Goal: Complete application form

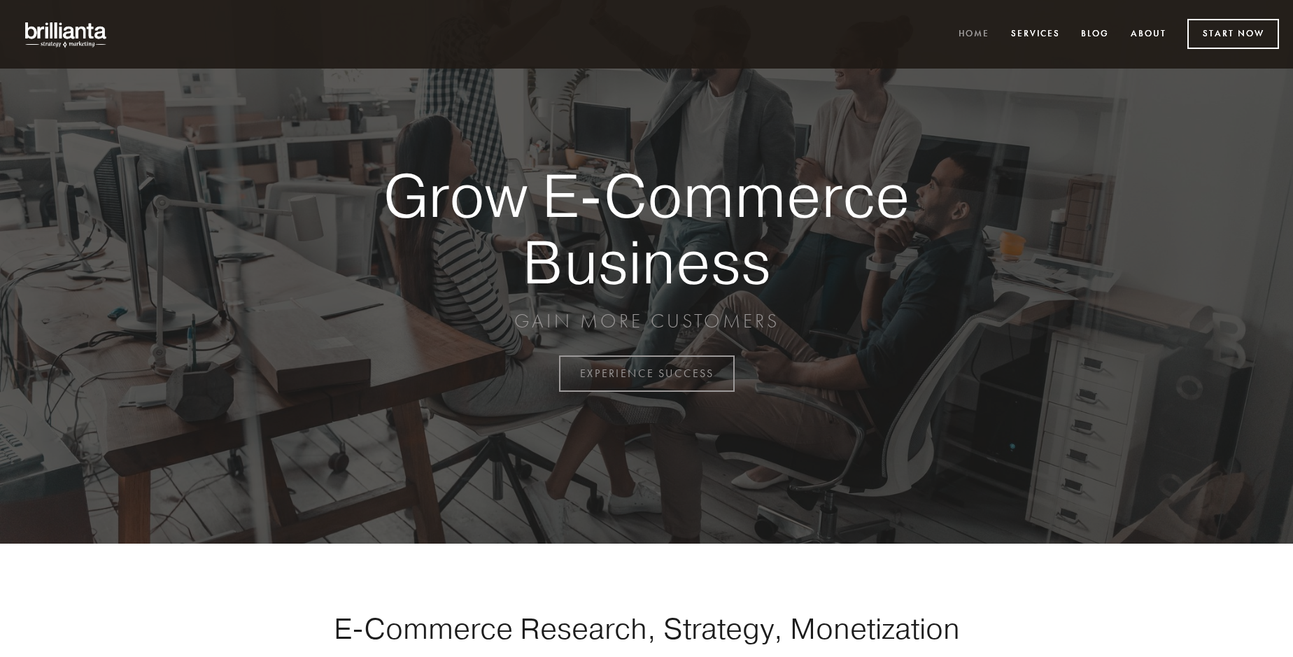
scroll to position [3668, 0]
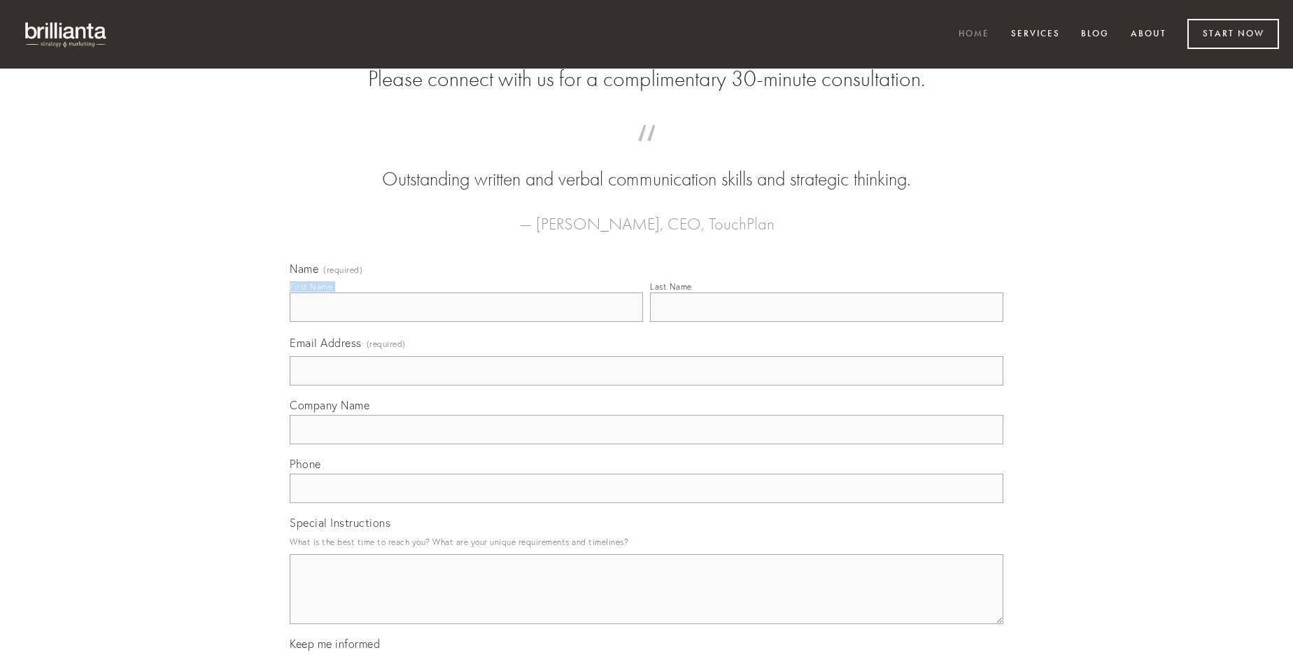
type input "[PERSON_NAME]"
click at [826, 322] on input "Last Name" at bounding box center [826, 306] width 353 height 29
type input "[PERSON_NAME]"
click at [646, 386] on input "Email Address (required)" at bounding box center [647, 370] width 714 height 29
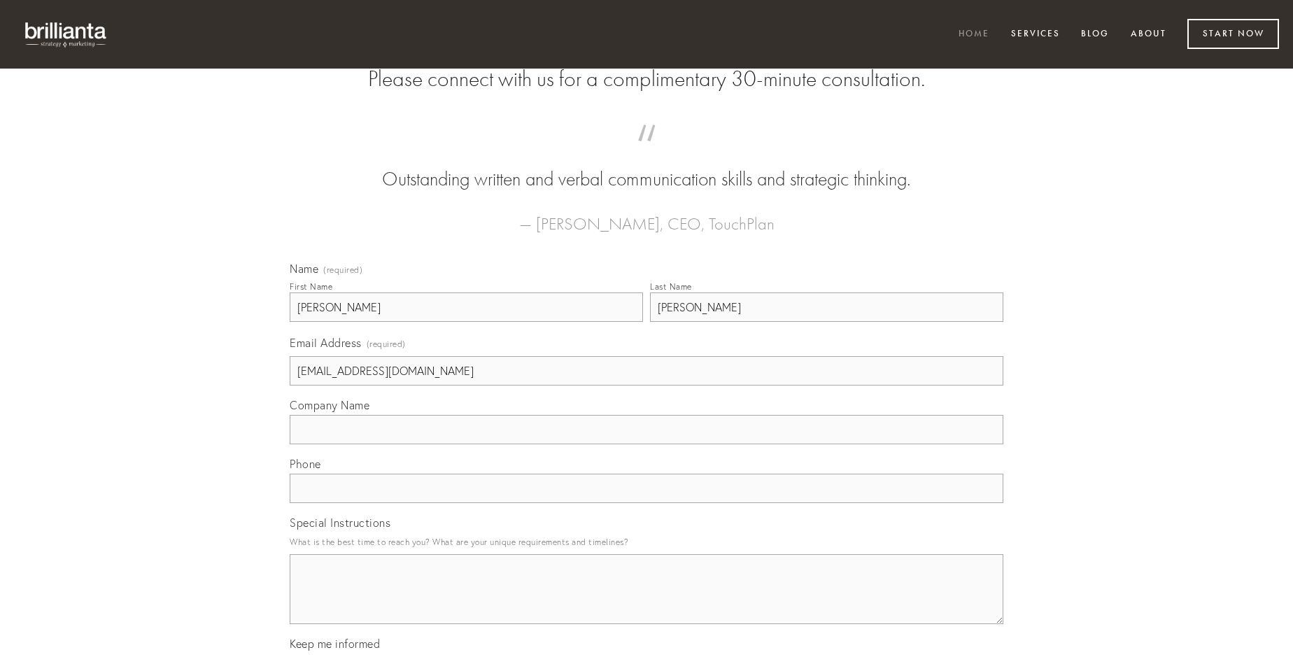
type input "[EMAIL_ADDRESS][DOMAIN_NAME]"
click at [646, 444] on input "Company Name" at bounding box center [647, 429] width 714 height 29
type input "thymbra"
click at [646, 503] on input "text" at bounding box center [647, 488] width 714 height 29
click at [646, 602] on textarea "Special Instructions" at bounding box center [647, 589] width 714 height 70
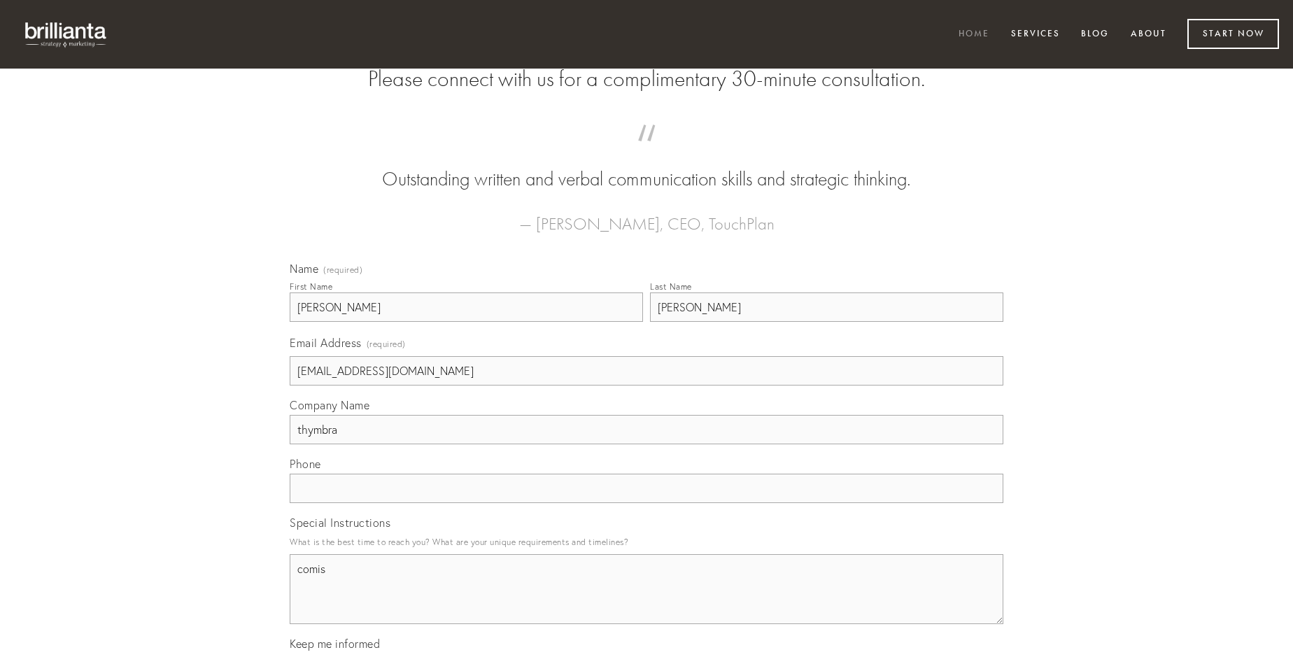
type textarea "comis"
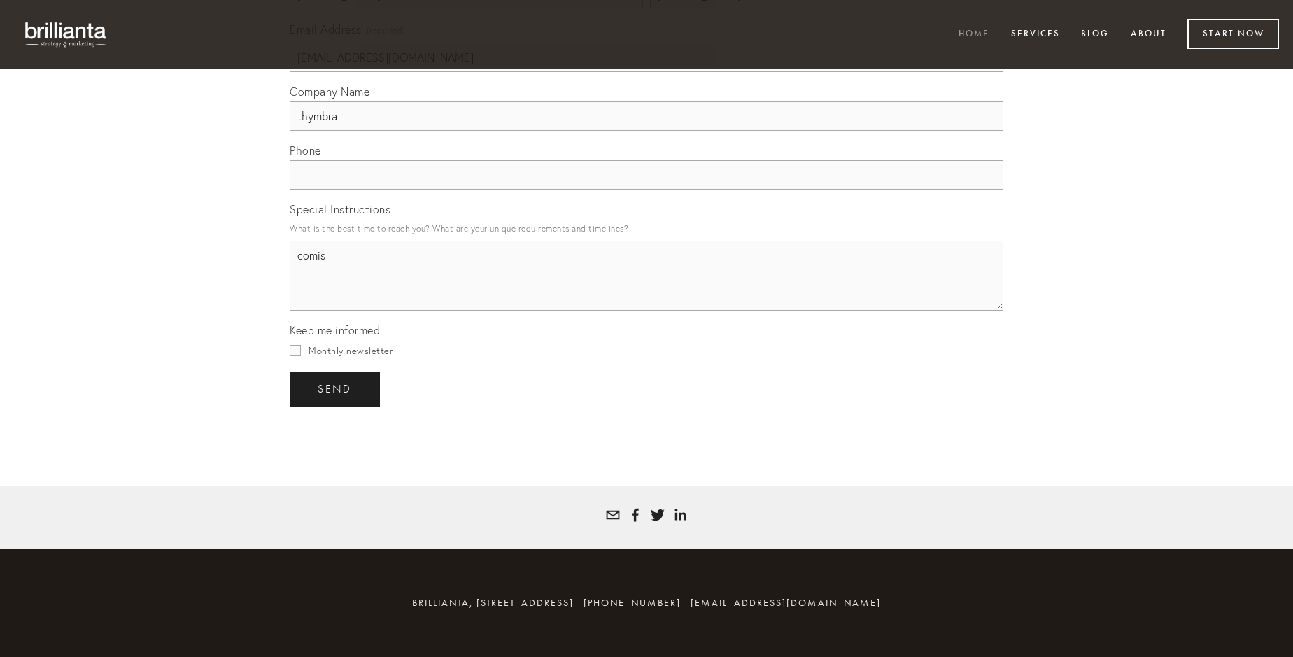
click at [336, 388] on span "send" at bounding box center [335, 389] width 34 height 13
